Goal: Answer question/provide support

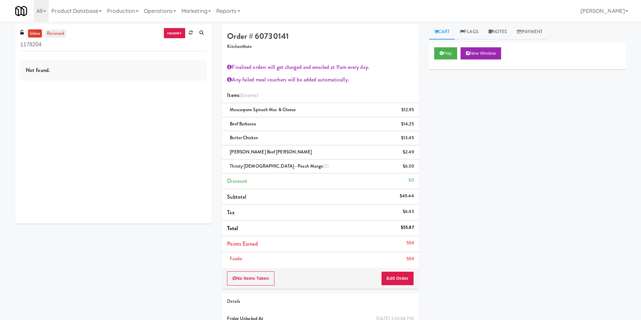
click at [56, 36] on link "reviewed" at bounding box center [55, 33] width 21 height 8
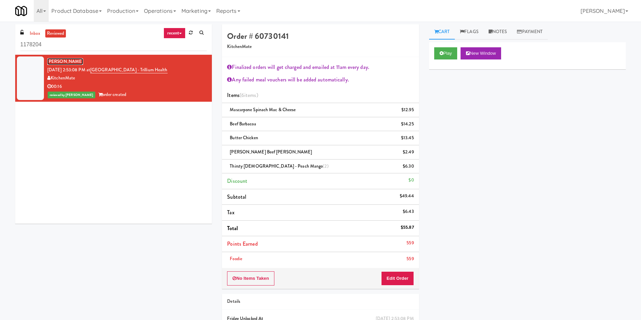
click at [59, 59] on link "Neil Nava" at bounding box center [65, 61] width 36 height 7
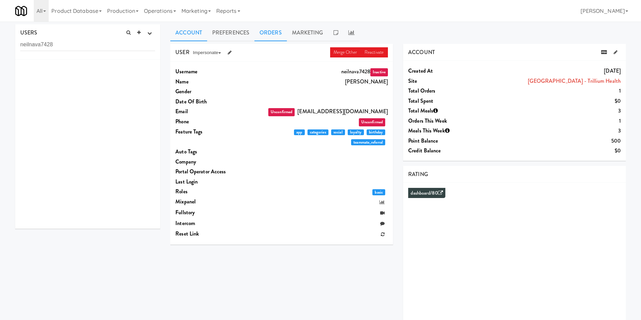
click at [273, 28] on link "Orders" at bounding box center [270, 32] width 32 height 17
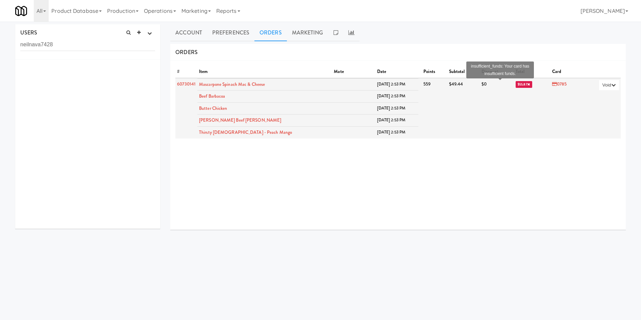
click at [515, 81] on span "$55.87" at bounding box center [523, 84] width 17 height 7
click at [515, 84] on span "$55.87" at bounding box center [523, 84] width 17 height 7
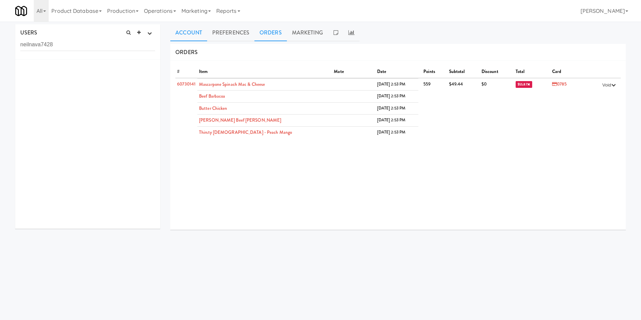
click at [188, 33] on link "Account" at bounding box center [188, 32] width 37 height 17
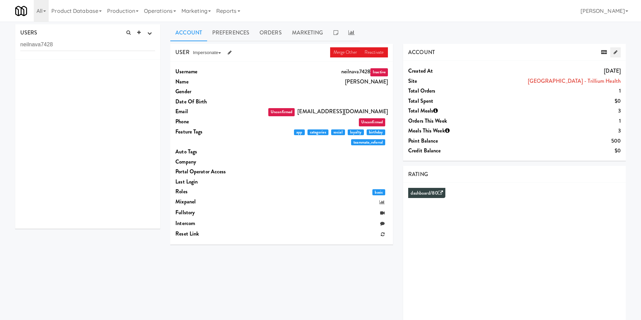
click at [612, 52] on link at bounding box center [615, 52] width 10 height 10
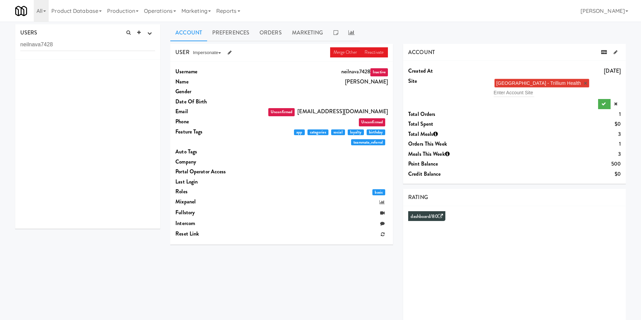
click at [587, 83] on link "×" at bounding box center [585, 83] width 3 height 6
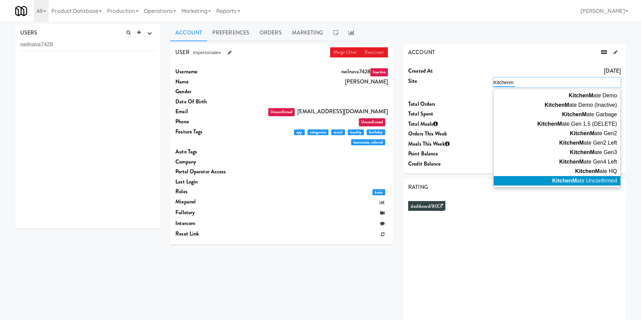
type input "Kitchenm"
click at [599, 179] on span "KitchenM ate Unconfirmed" at bounding box center [584, 181] width 65 height 6
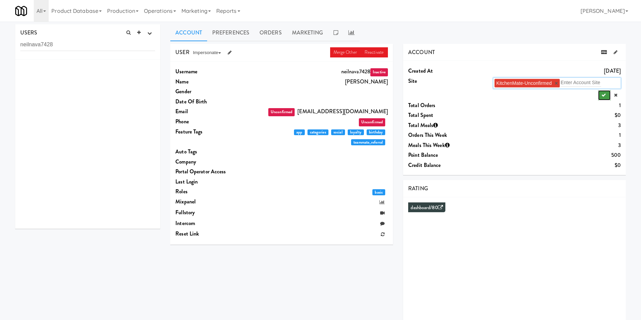
click at [604, 95] on icon "submit" at bounding box center [603, 95] width 4 height 4
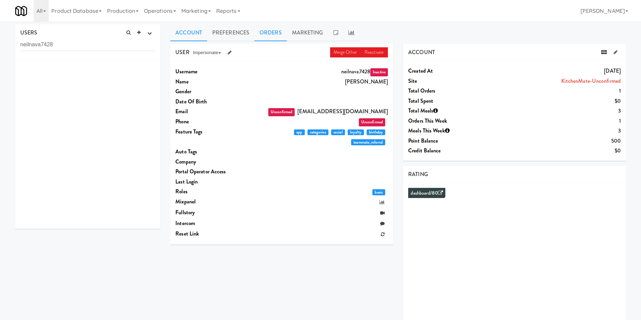
click at [274, 35] on link "Orders" at bounding box center [270, 32] width 32 height 17
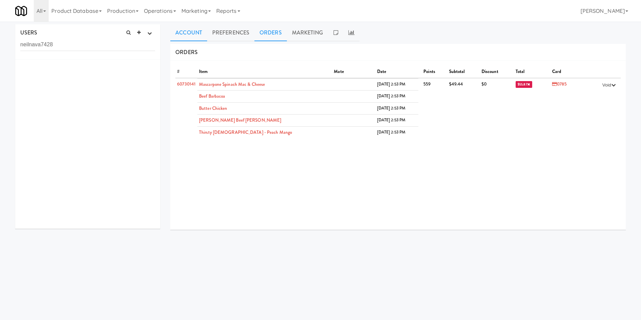
click at [186, 32] on link "Account" at bounding box center [188, 32] width 37 height 17
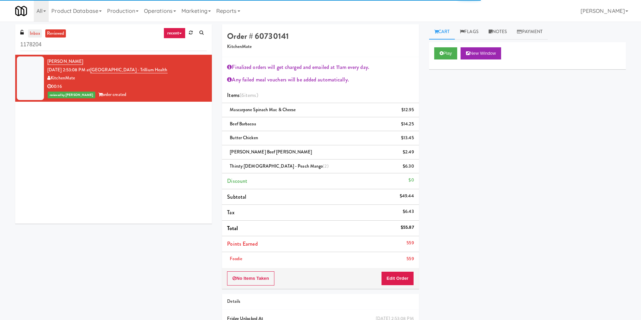
click at [37, 32] on link "inbox" at bounding box center [35, 33] width 14 height 8
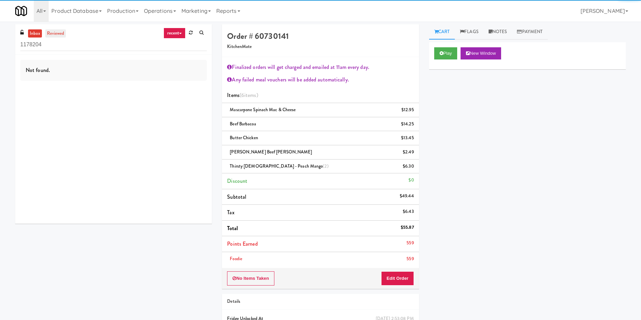
click at [60, 30] on link "reviewed" at bounding box center [55, 33] width 21 height 8
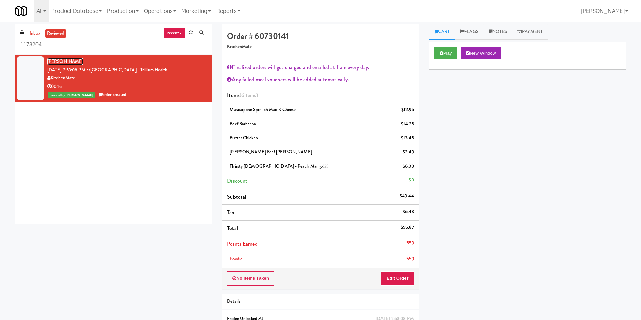
click at [59, 61] on link "Neil Nava" at bounding box center [65, 61] width 36 height 7
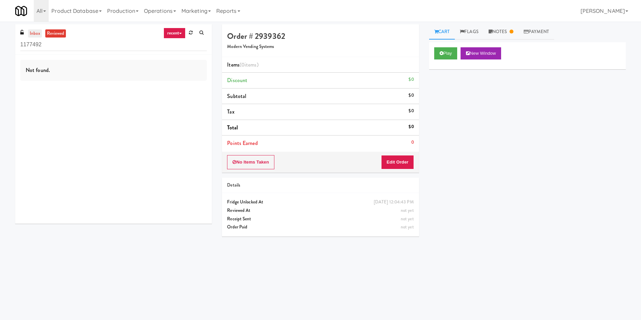
click at [33, 31] on link "inbox" at bounding box center [35, 33] width 14 height 8
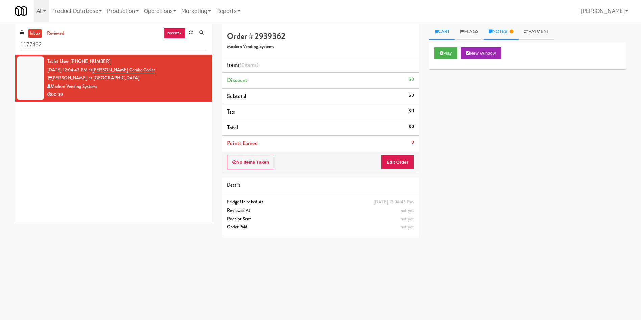
click at [508, 29] on link "Notes" at bounding box center [500, 31] width 35 height 15
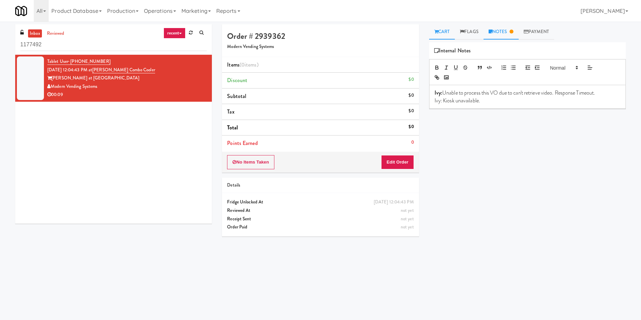
click at [444, 28] on link "Cart" at bounding box center [442, 31] width 26 height 15
